Goal: Ask a question

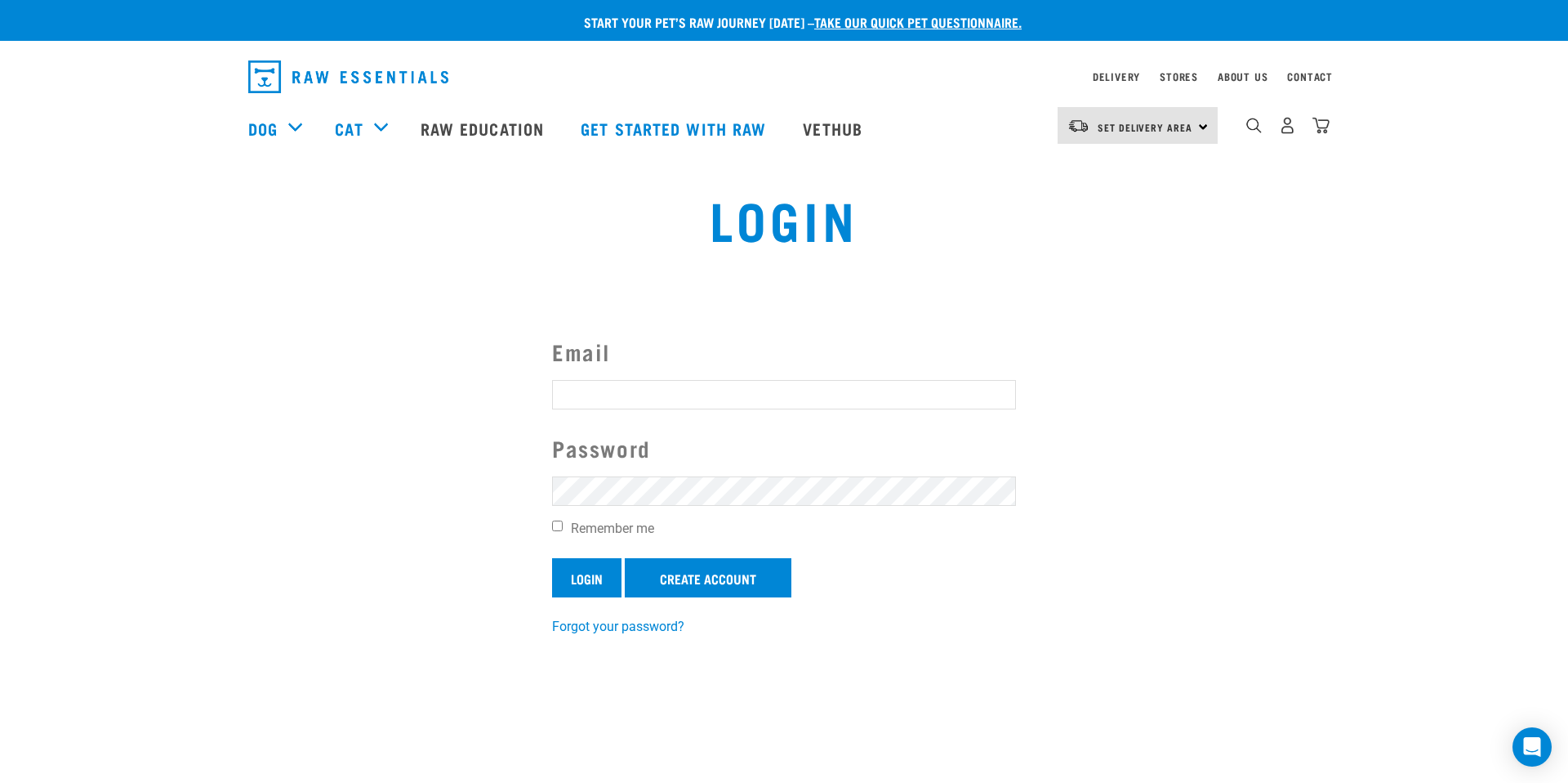
type input "[EMAIL_ADDRESS][DOMAIN_NAME]"
click at [584, 588] on input "Login" at bounding box center [587, 578] width 69 height 40
click at [1111, 76] on link "Delivery" at bounding box center [1116, 76] width 47 height 6
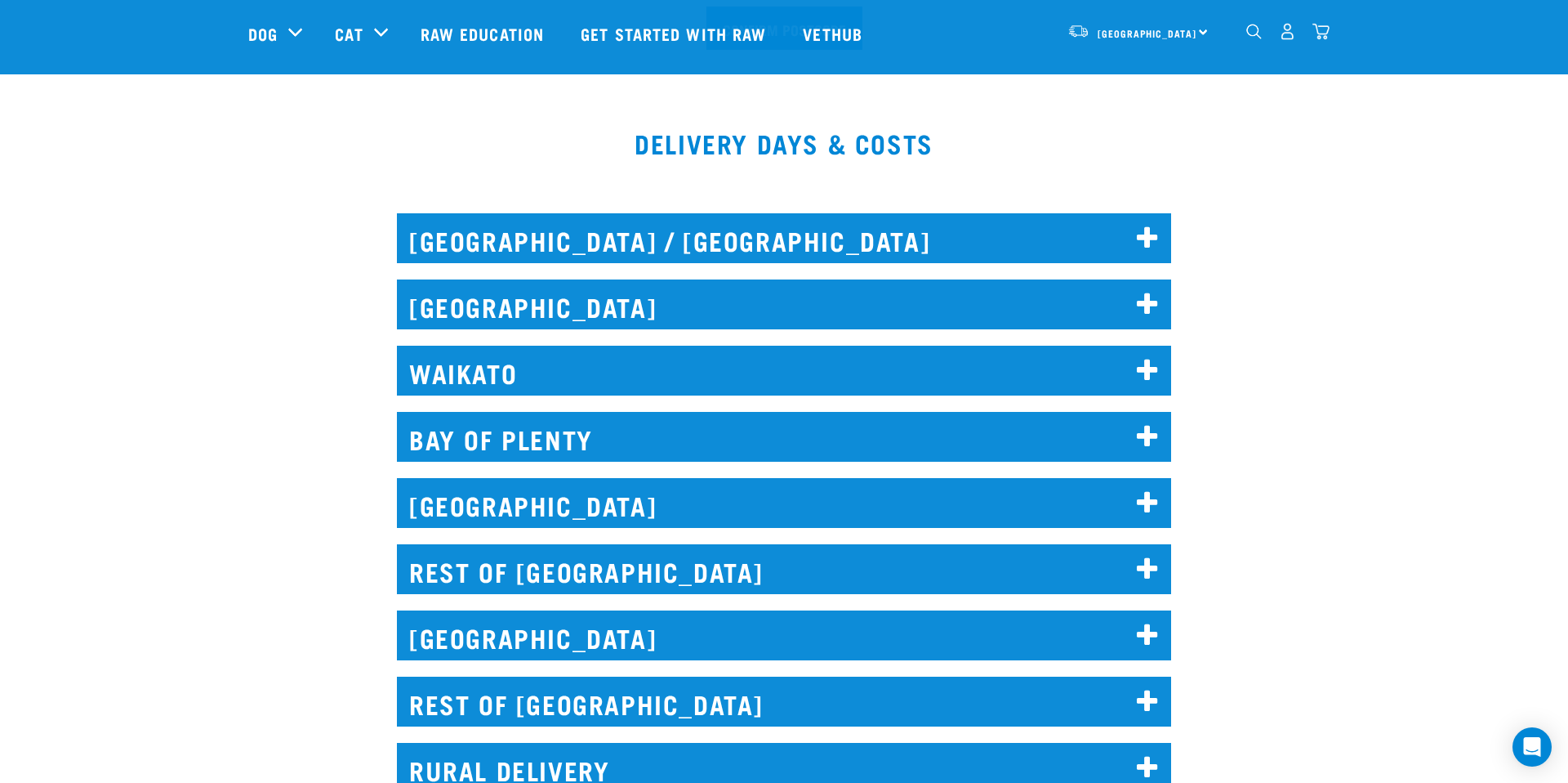
scroll to position [650, 0]
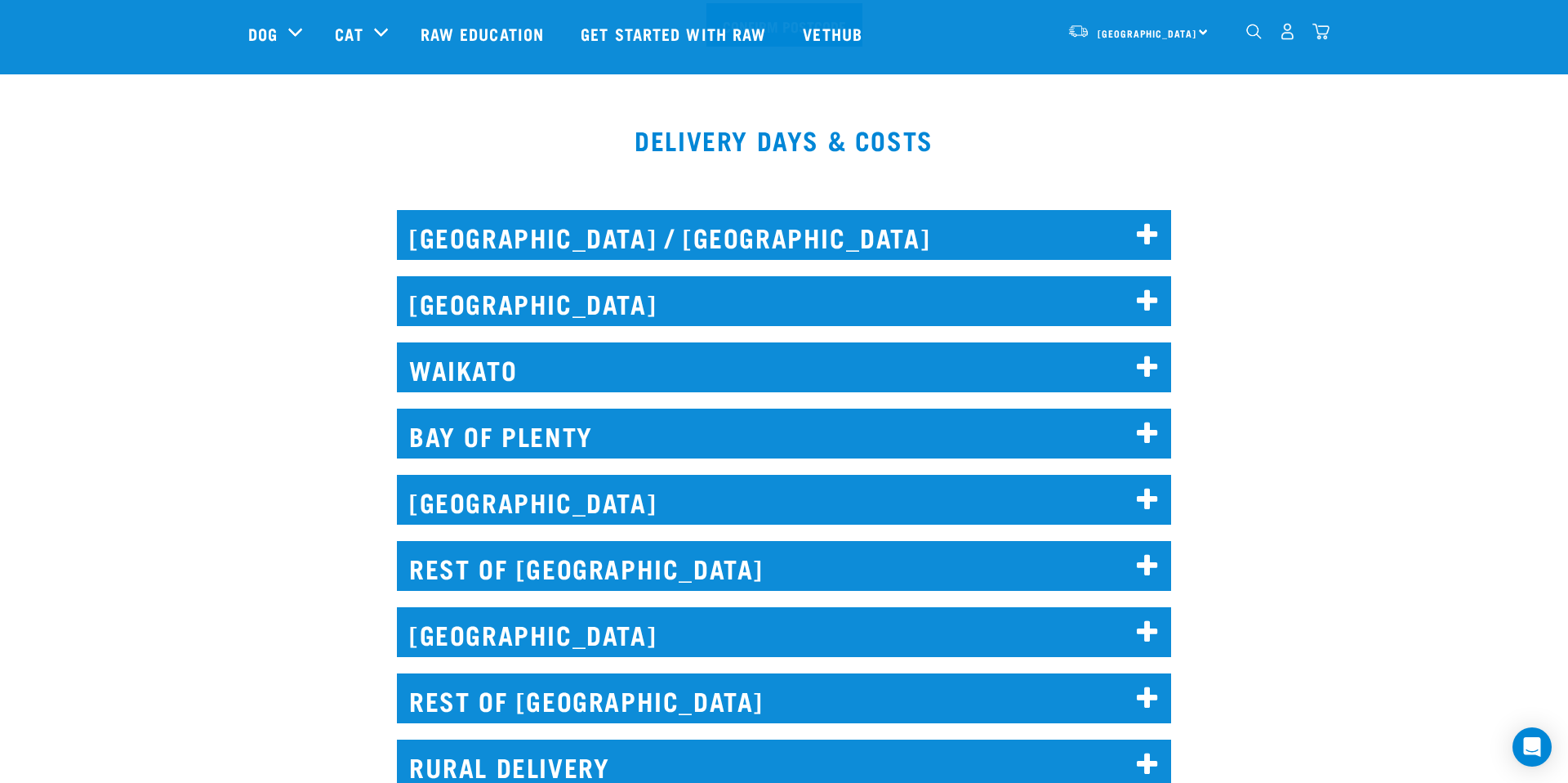
click at [1151, 431] on icon at bounding box center [1148, 434] width 22 height 26
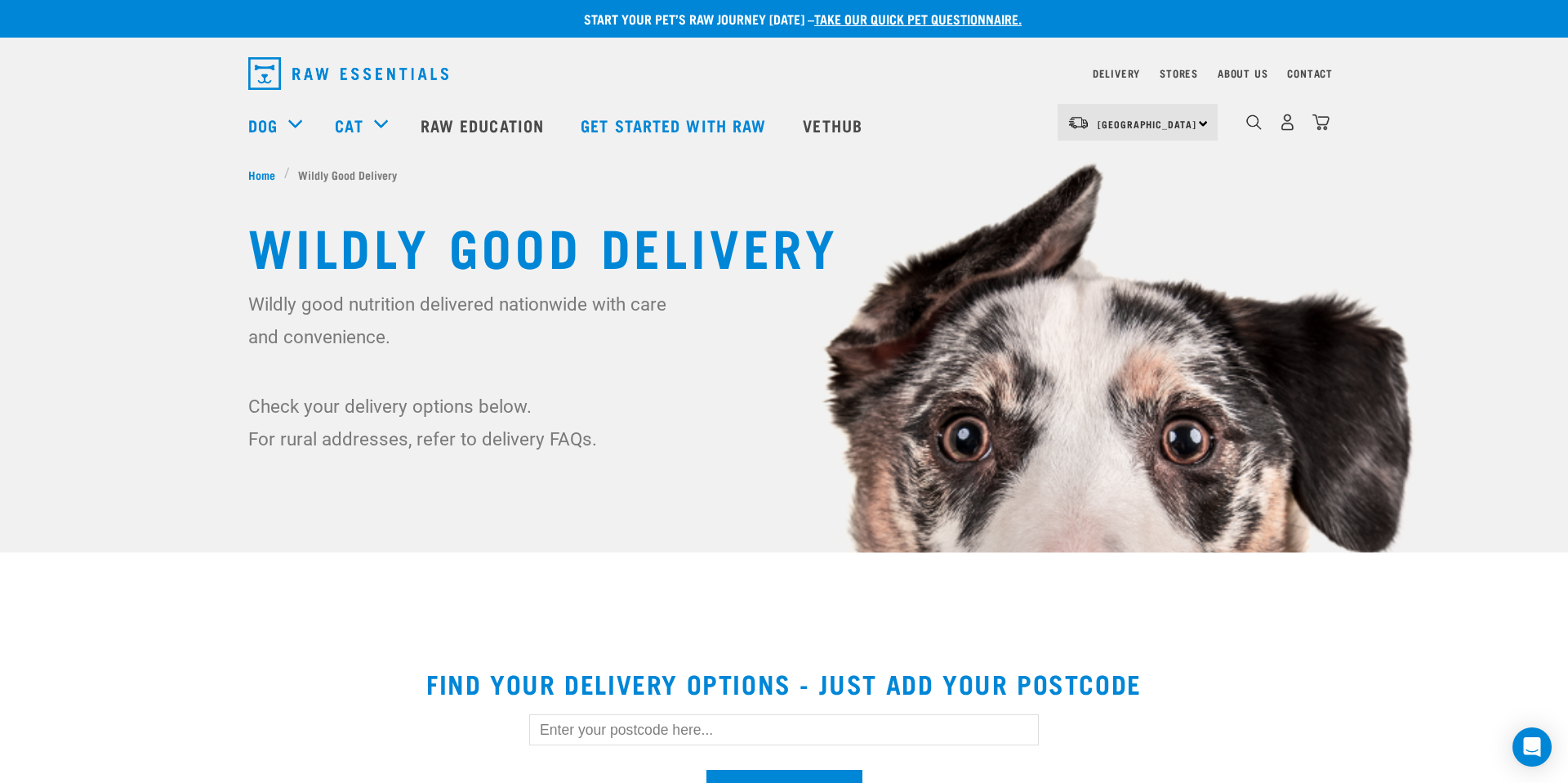
scroll to position [0, 0]
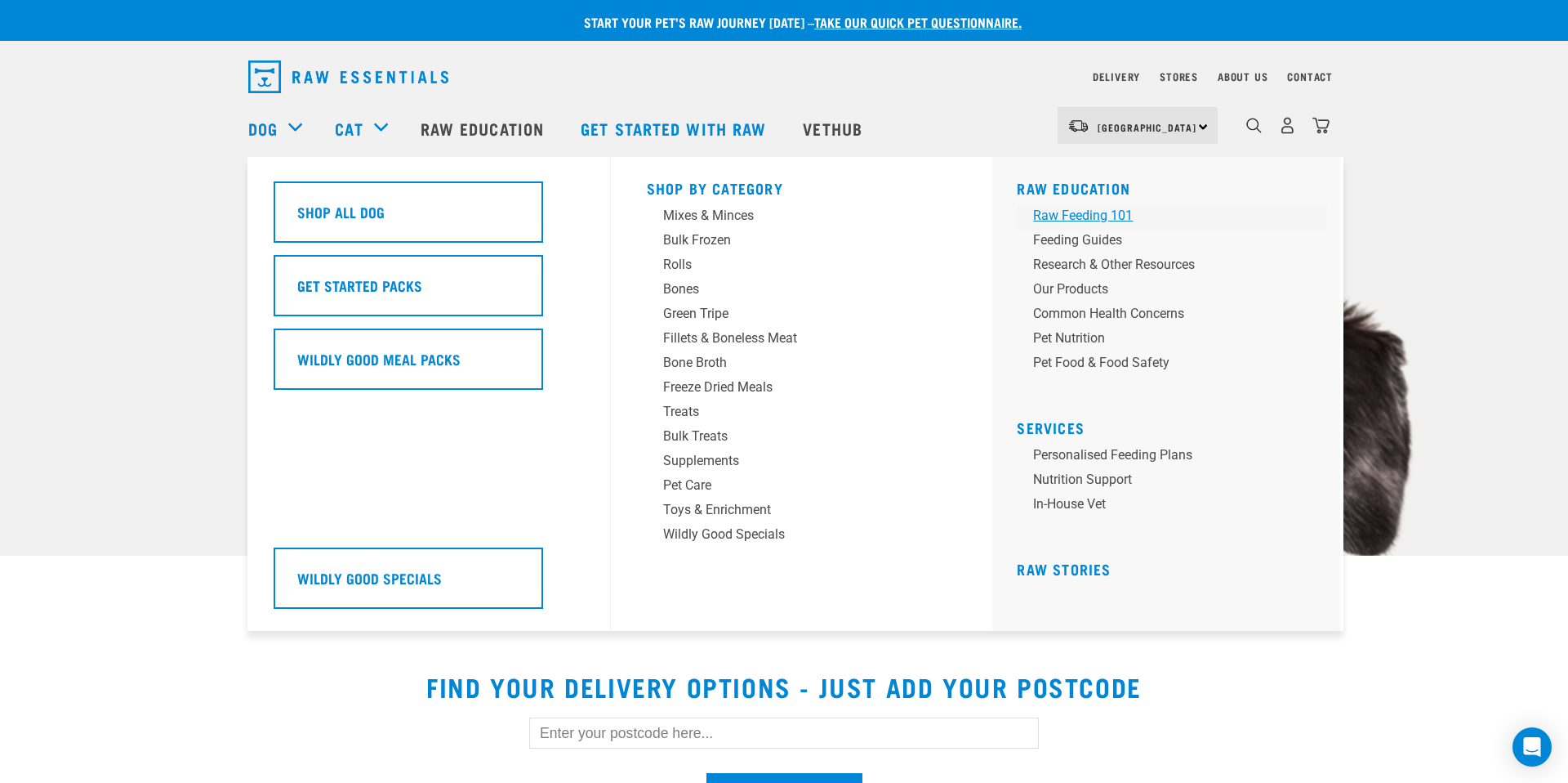
click at [1082, 217] on div "Raw Feeding 101" at bounding box center [1161, 216] width 255 height 19
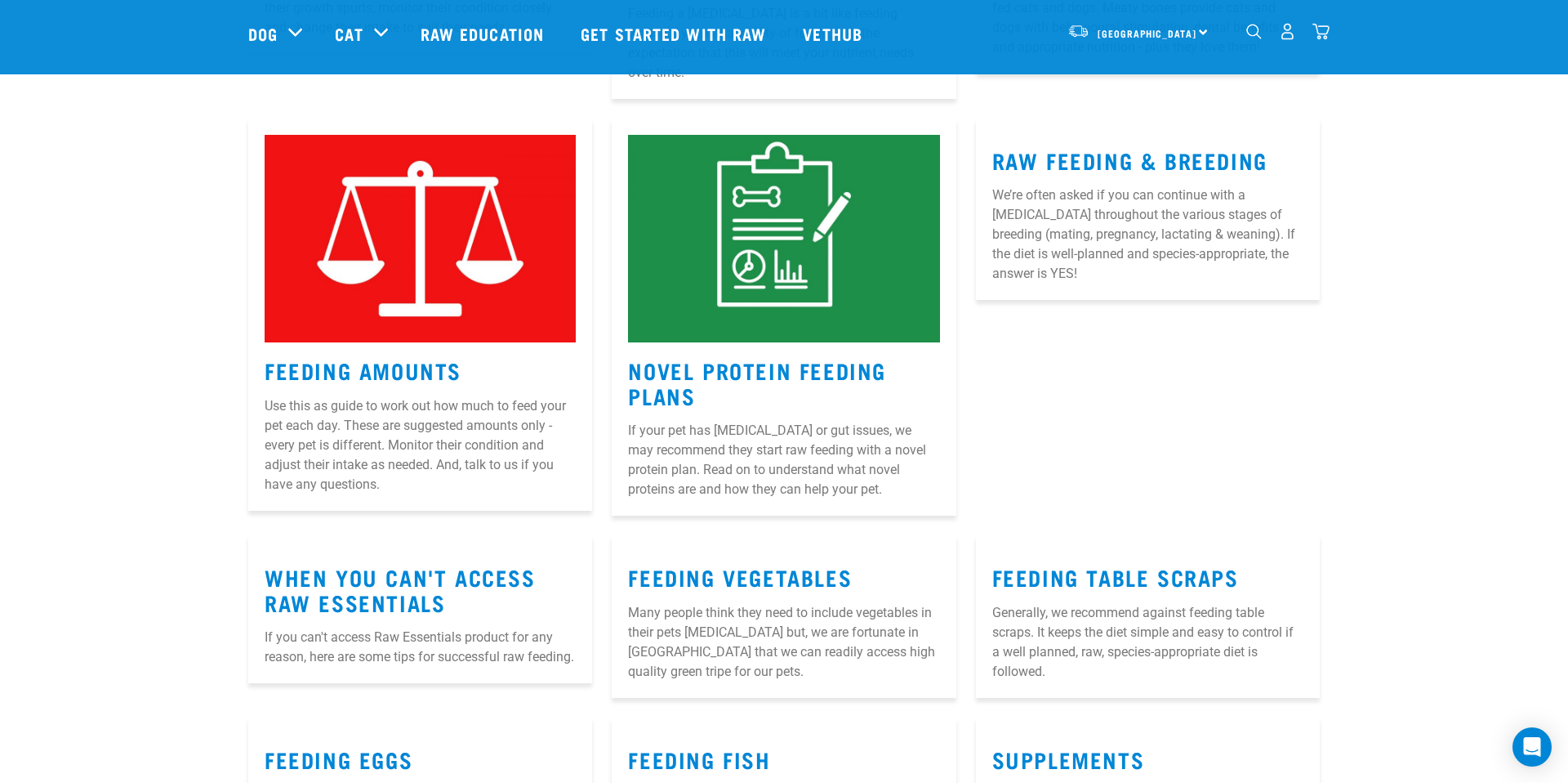
scroll to position [1051, 0]
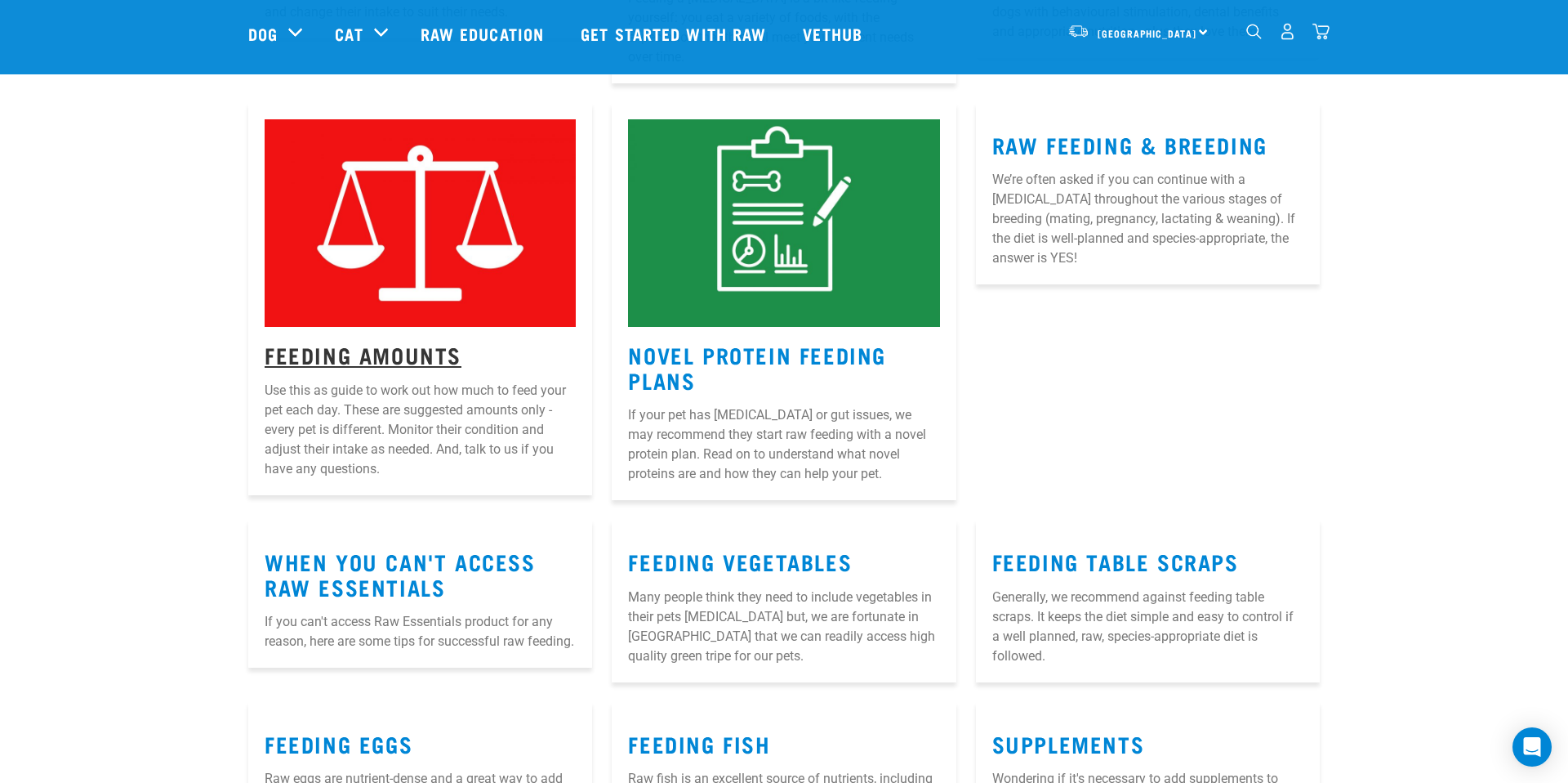
click at [366, 348] on link "Feeding Amounts" at bounding box center [363, 354] width 197 height 13
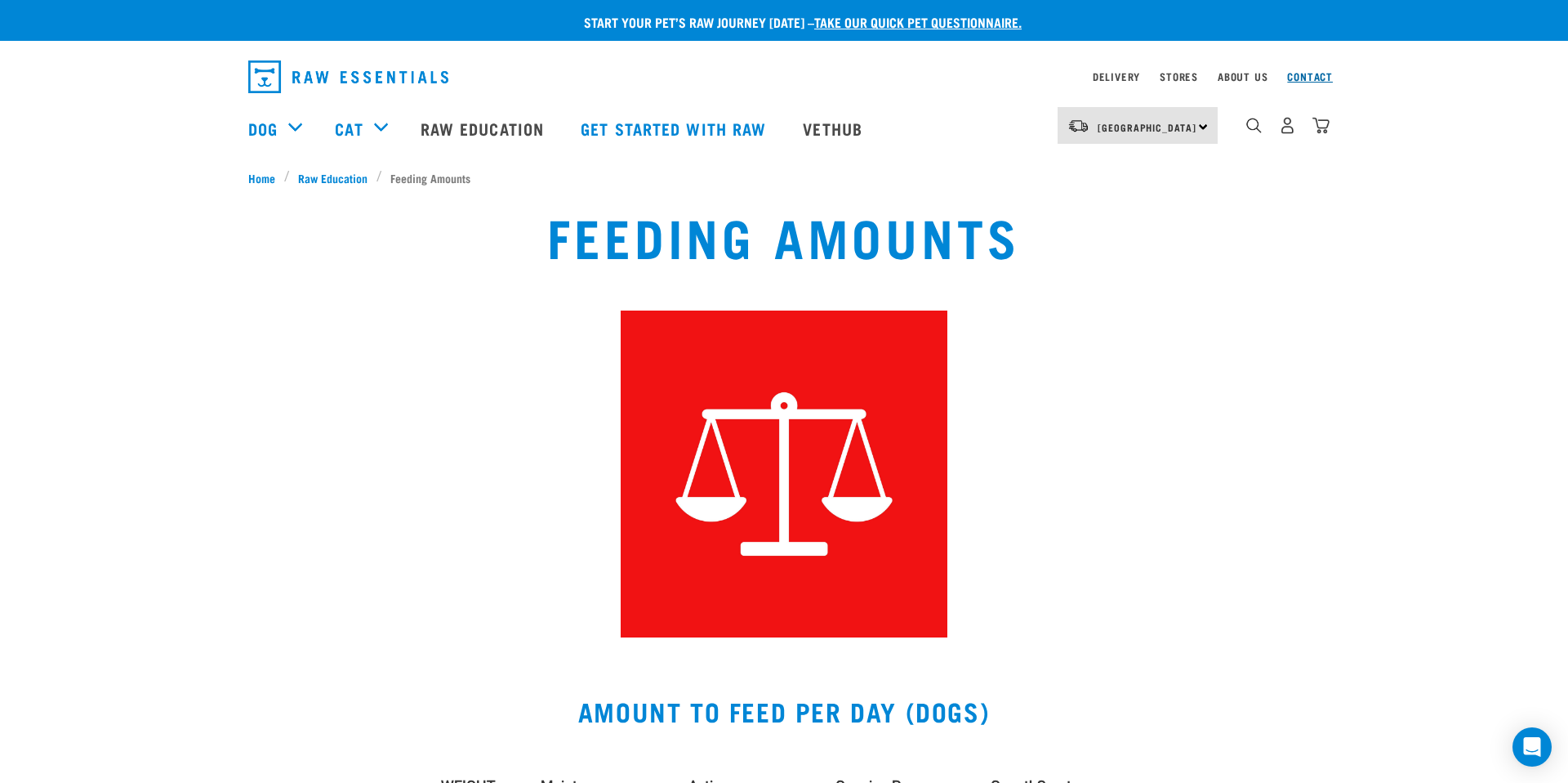
click at [1306, 75] on link "Contact" at bounding box center [1310, 76] width 45 height 6
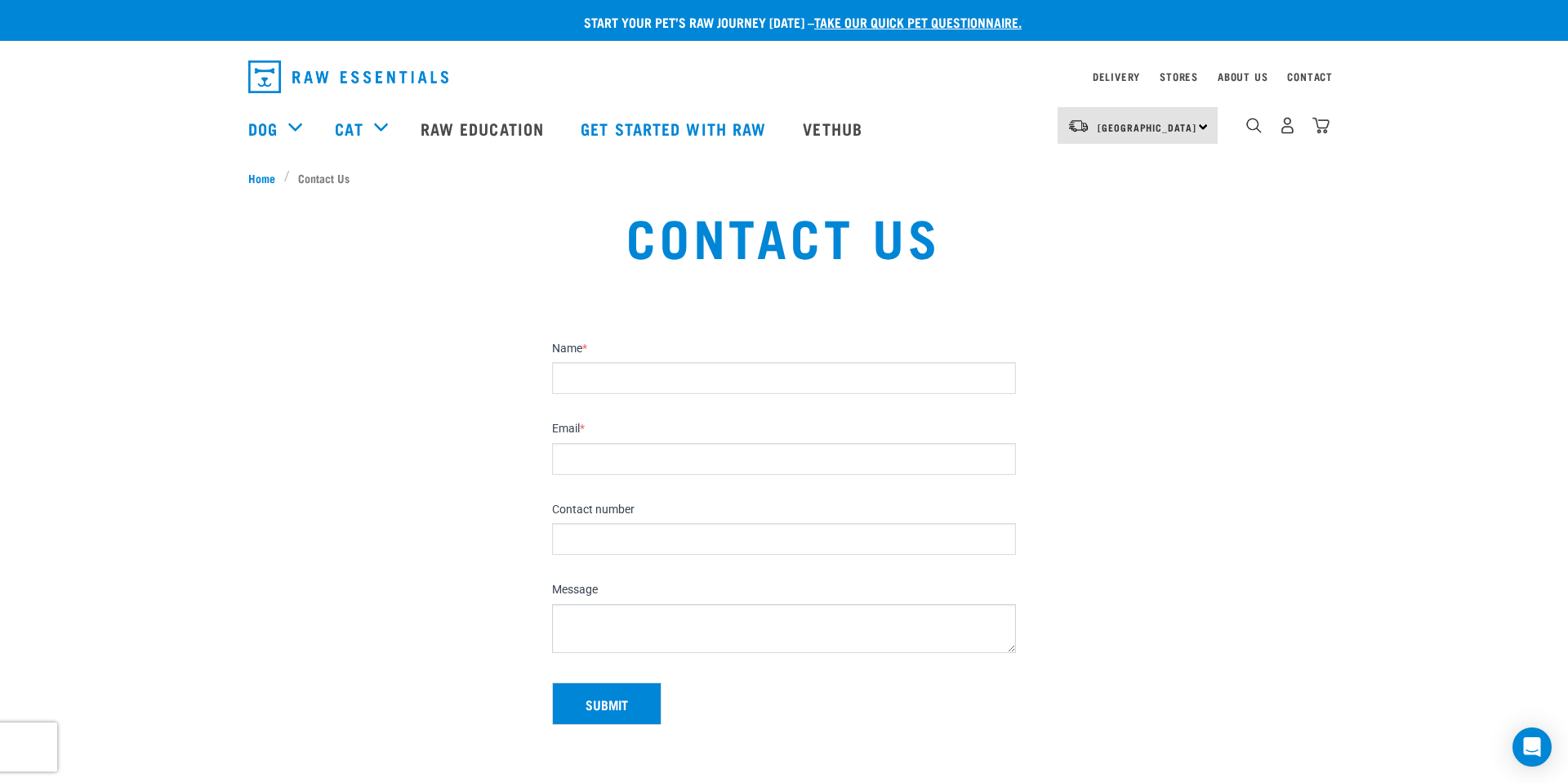
click at [622, 372] on input "Name *" at bounding box center [784, 378] width 464 height 32
type input "Clayton Morgan"
type input "[EMAIL_ADDRESS][DOMAIN_NAME]"
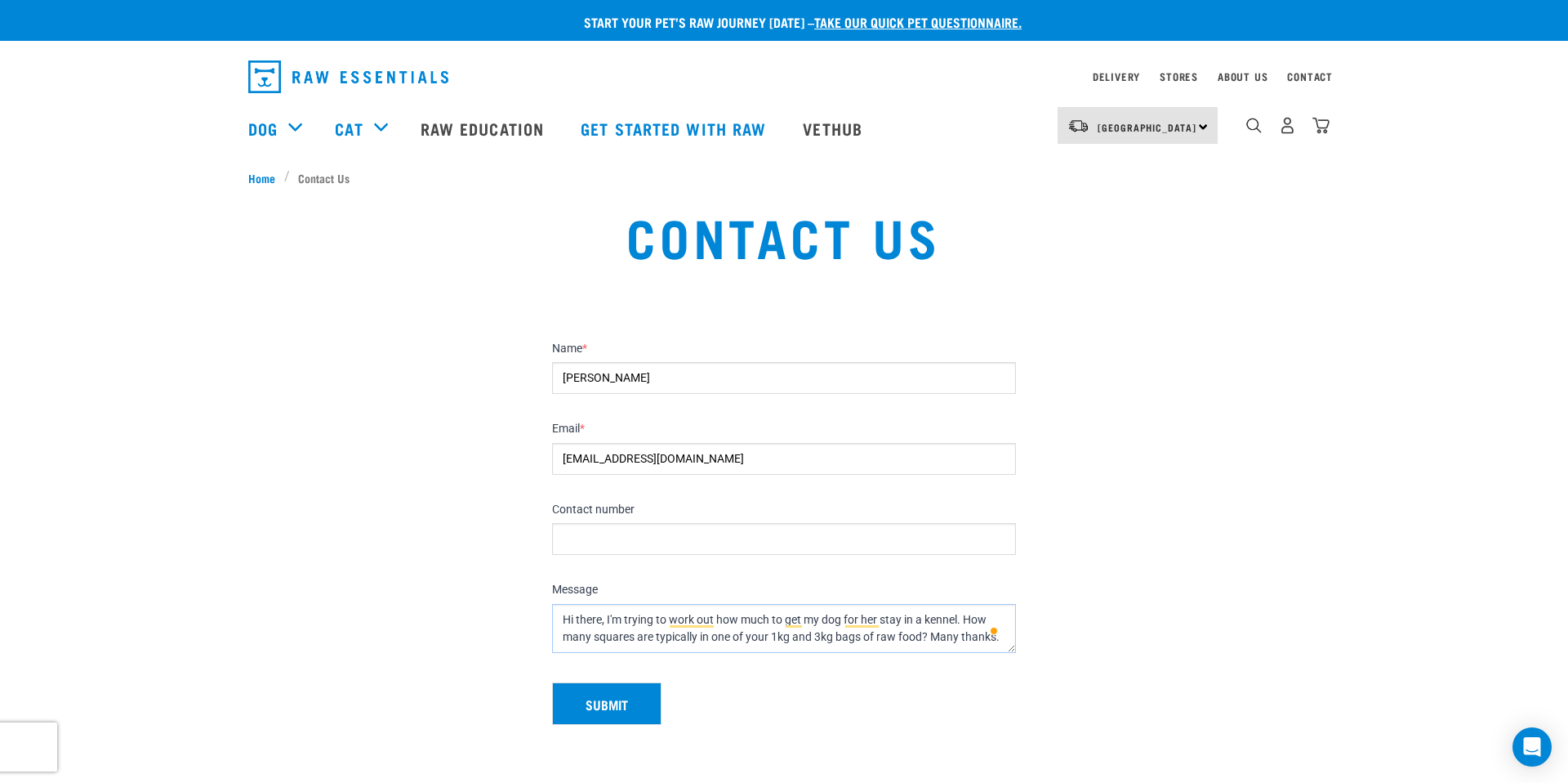
type textarea "Hi there, I'm trying to work out how much to get my dog for her stay in a kenne…"
click at [609, 709] on button "Submit" at bounding box center [607, 703] width 109 height 42
